Goal: Task Accomplishment & Management: Manage account settings

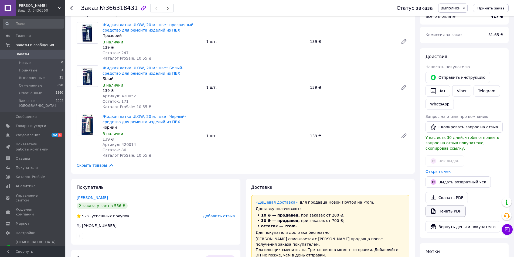
scroll to position [189, 0]
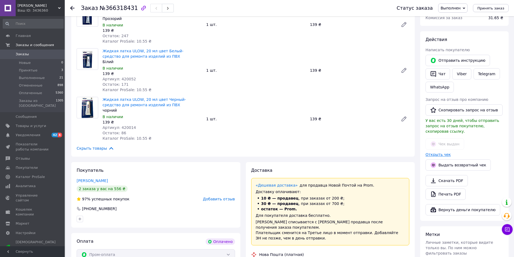
click at [434, 152] on link "Открыть чек" at bounding box center [437, 154] width 25 height 4
click at [462, 73] on link "Viber" at bounding box center [461, 73] width 19 height 11
click at [71, 8] on use at bounding box center [72, 8] width 4 height 4
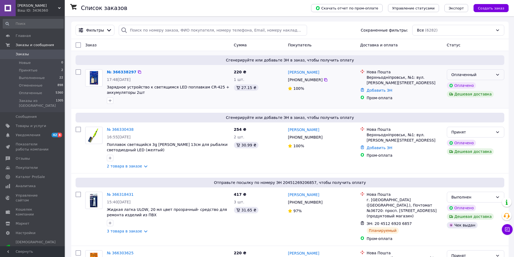
click at [498, 75] on icon at bounding box center [497, 75] width 3 height 2
click at [465, 86] on li "Принят" at bounding box center [475, 87] width 57 height 10
click at [117, 71] on link "№ 366338297" at bounding box center [120, 72] width 27 height 4
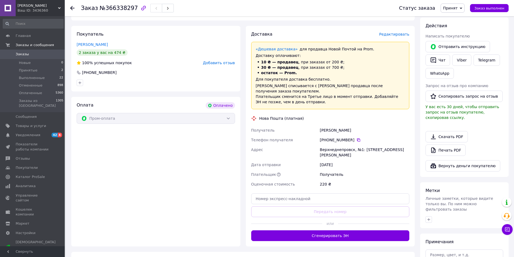
scroll to position [212, 0]
click at [335, 230] on button "Сгенерировать ЭН" at bounding box center [330, 235] width 158 height 11
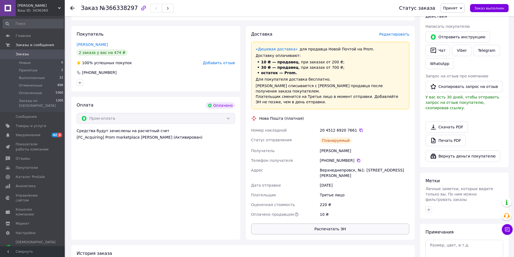
click at [330, 224] on button "Распечатать ЭН" at bounding box center [330, 229] width 158 height 11
click at [492, 10] on span "Заказ выполнен" at bounding box center [489, 8] width 30 height 4
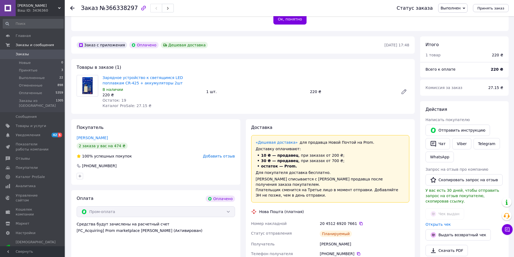
scroll to position [135, 0]
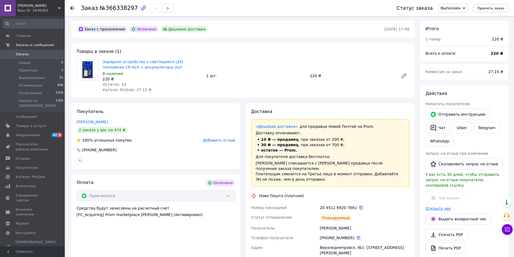
click at [441, 206] on link "Открыть чек" at bounding box center [437, 208] width 25 height 4
click at [459, 127] on link "Viber" at bounding box center [461, 127] width 19 height 11
click at [72, 9] on icon at bounding box center [72, 8] width 4 height 4
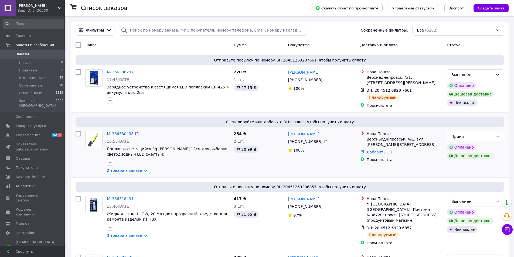
click at [115, 168] on link "2 товара в заказе" at bounding box center [124, 170] width 35 height 4
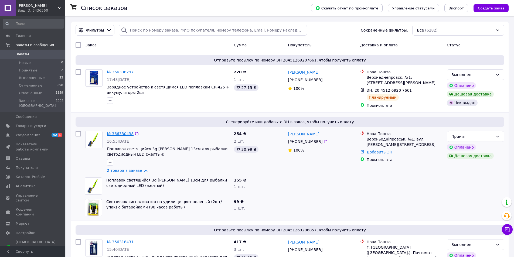
click at [115, 132] on link "№ 366330438" at bounding box center [120, 134] width 27 height 4
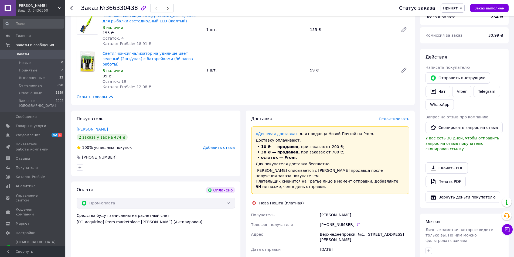
scroll to position [270, 0]
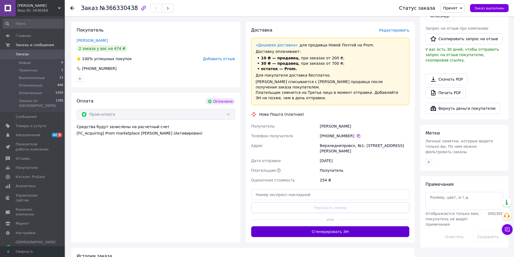
click at [327, 226] on button "Сгенерировать ЭН" at bounding box center [330, 231] width 158 height 11
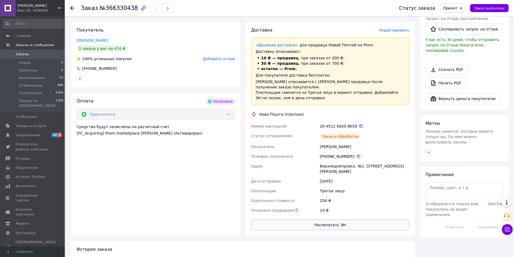
click at [330, 220] on button "Распечатать ЭН" at bounding box center [330, 225] width 158 height 11
drag, startPoint x: 503, startPoint y: 7, endPoint x: 496, endPoint y: 8, distance: 6.2
click at [499, 7] on span "Заказ выполнен" at bounding box center [489, 8] width 30 height 4
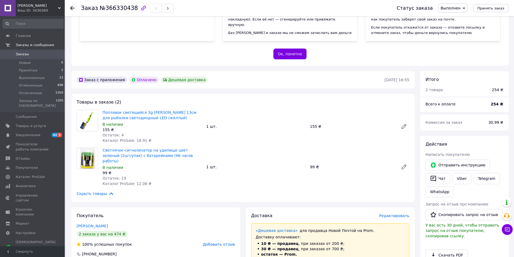
scroll to position [81, 0]
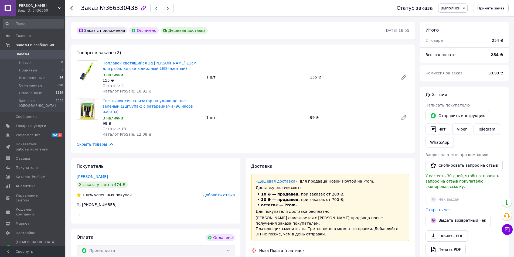
scroll to position [135, 0]
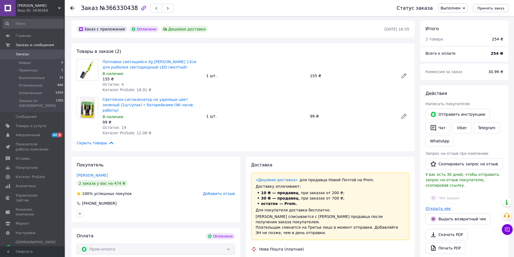
click at [432, 206] on link "Открыть чек" at bounding box center [437, 208] width 25 height 4
click at [458, 129] on link "Viber" at bounding box center [461, 127] width 19 height 11
click at [71, 7] on use at bounding box center [72, 8] width 4 height 4
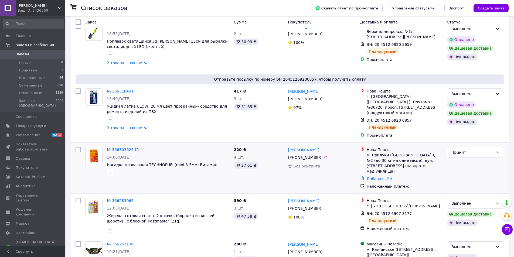
scroll to position [108, 0]
click at [115, 147] on link "№ 366303625" at bounding box center [120, 149] width 27 height 4
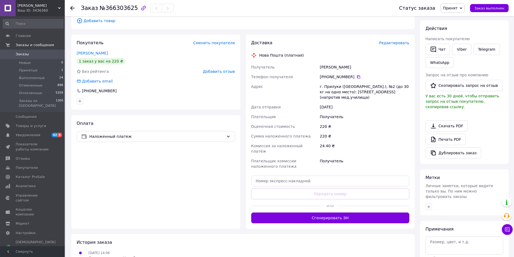
scroll to position [108, 0]
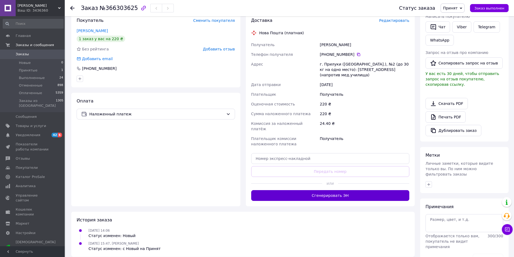
click at [328, 190] on button "Сгенерировать ЭН" at bounding box center [330, 195] width 158 height 11
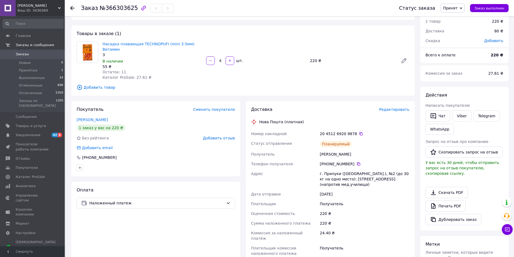
scroll to position [54, 0]
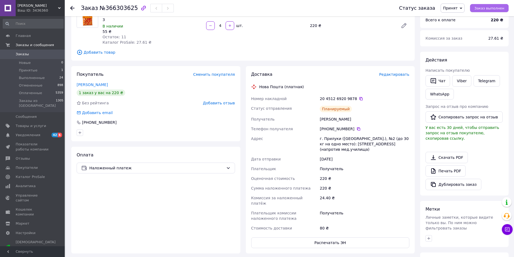
click at [491, 11] on button "Заказ выполнен" at bounding box center [489, 8] width 39 height 8
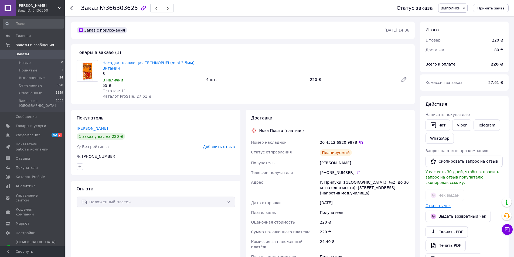
click at [439, 204] on link "Открыть чек" at bounding box center [437, 206] width 25 height 4
drag, startPoint x: 461, startPoint y: 129, endPoint x: 456, endPoint y: 128, distance: 5.0
click at [460, 128] on link "Viber" at bounding box center [461, 124] width 19 height 11
click at [21, 62] on span "Новые" at bounding box center [25, 62] width 12 height 5
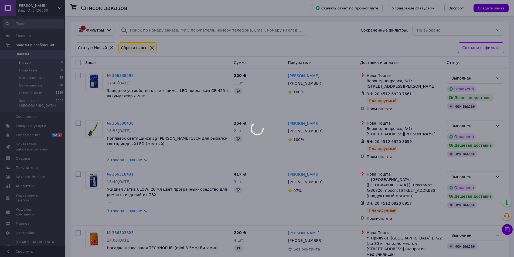
click at [21, 63] on span "Новые" at bounding box center [25, 62] width 12 height 5
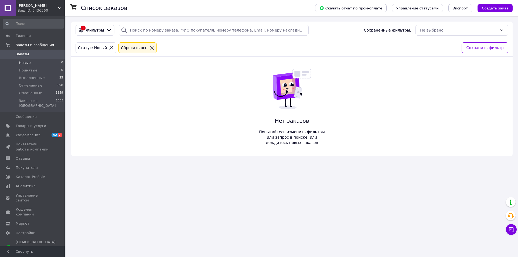
click at [20, 55] on span "Заказы" at bounding box center [22, 54] width 13 height 5
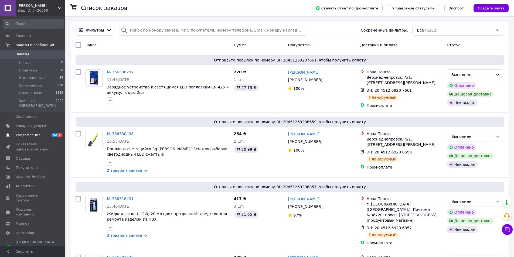
click at [29, 133] on span "Уведомления" at bounding box center [28, 135] width 25 height 5
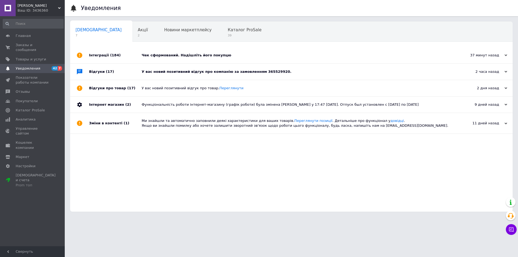
click at [176, 72] on div "У вас новий позитивний відгук про компанію за замовленням 365529920." at bounding box center [298, 71] width 312 height 5
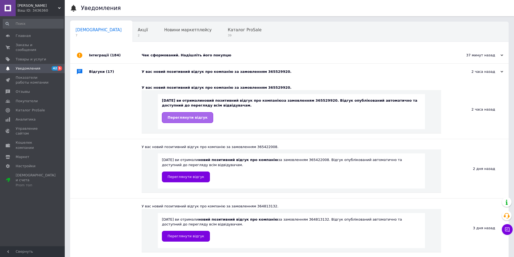
click at [195, 119] on span "Переглянути відгук" at bounding box center [188, 117] width 40 height 4
click at [20, 44] on span "Заказы и сообщения" at bounding box center [33, 48] width 34 height 10
